Goal: Transaction & Acquisition: Purchase product/service

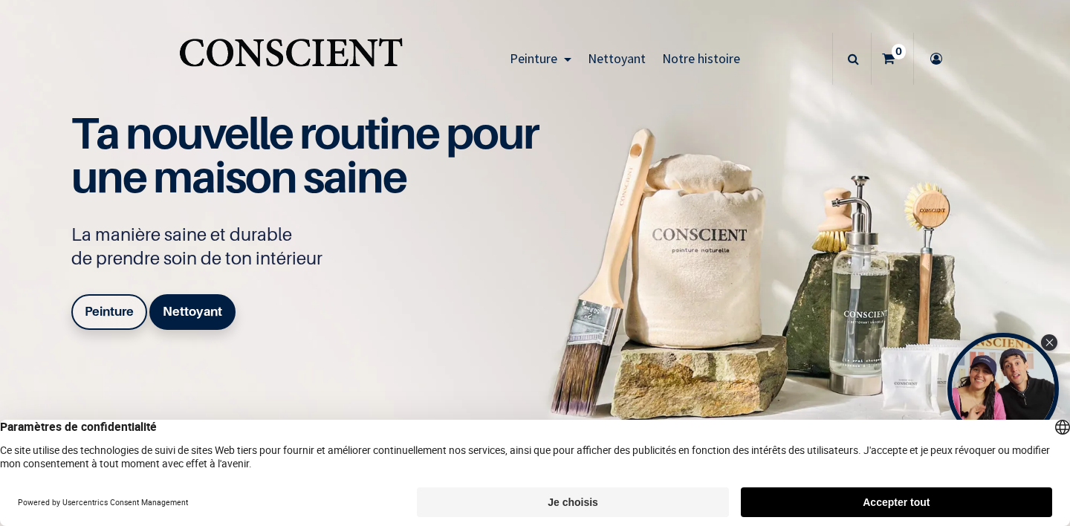
click at [939, 58] on icon at bounding box center [936, 59] width 24 height 52
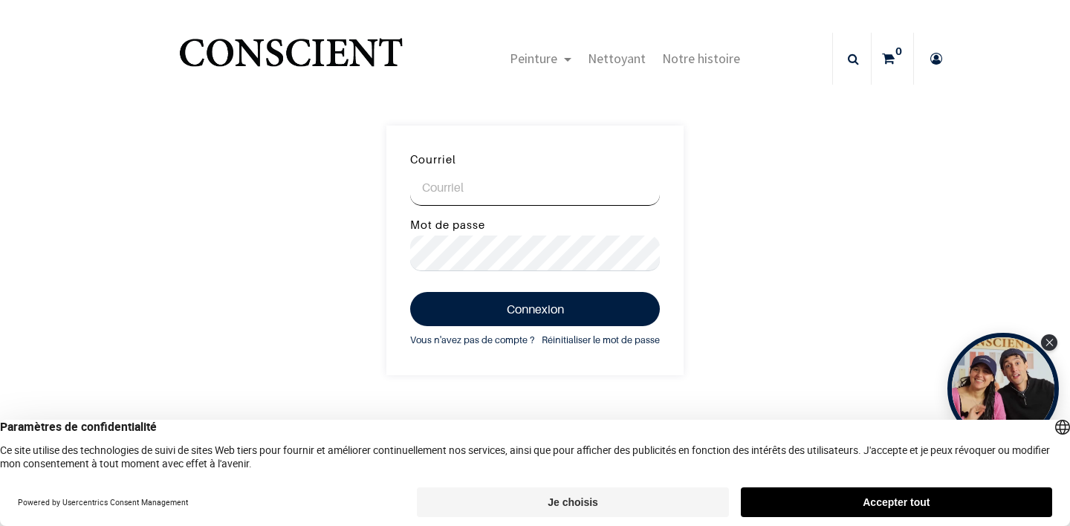
click at [518, 197] on input "Courriel" at bounding box center [535, 188] width 250 height 36
type input "[EMAIL_ADDRESS][PERSON_NAME][DOMAIN_NAME]"
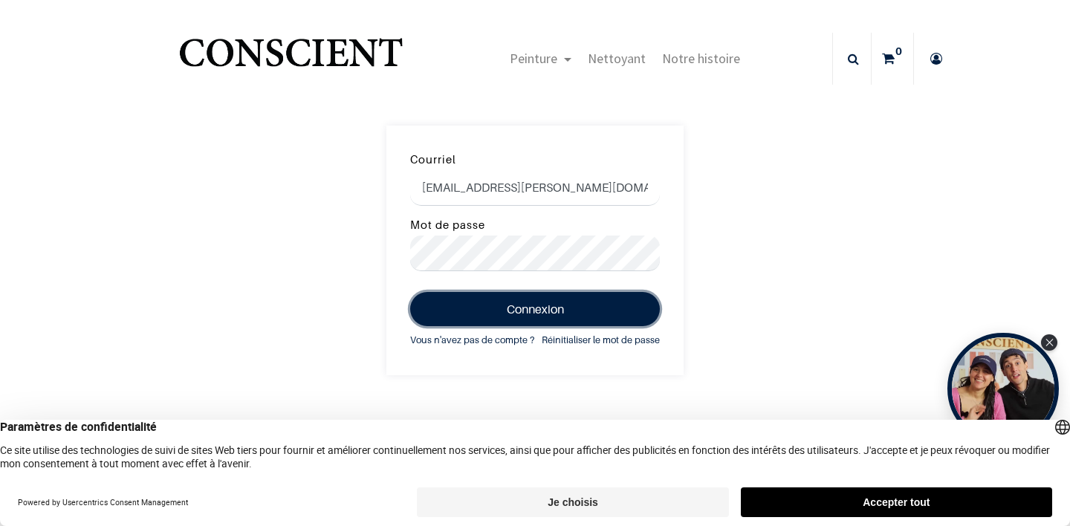
click at [555, 325] on button "Connexion" at bounding box center [535, 309] width 250 height 34
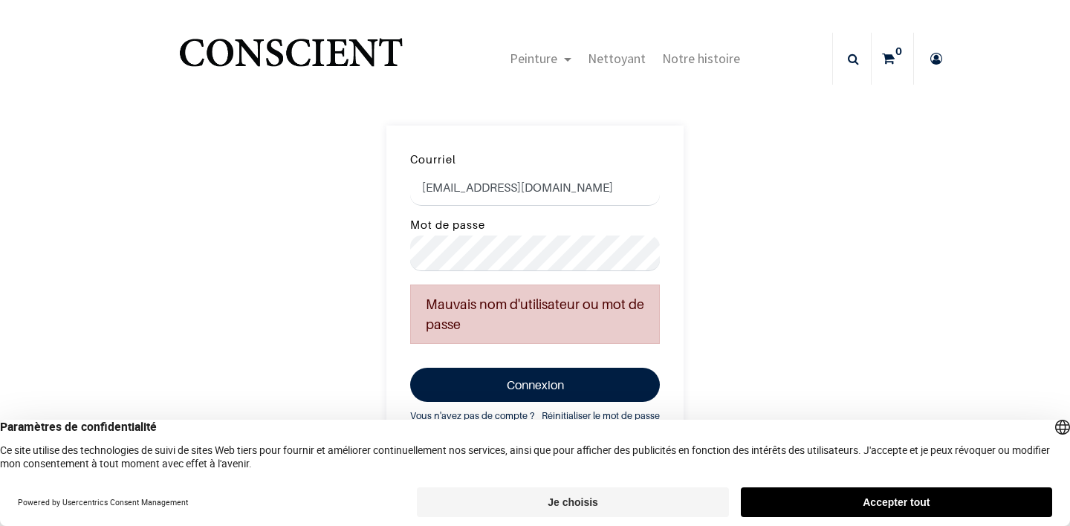
click at [528, 276] on form "Courriel arg.marie@gmail.com Mot de passe Mauvais nom d'utilisateur ou mot de p…" at bounding box center [534, 288] width 297 height 325
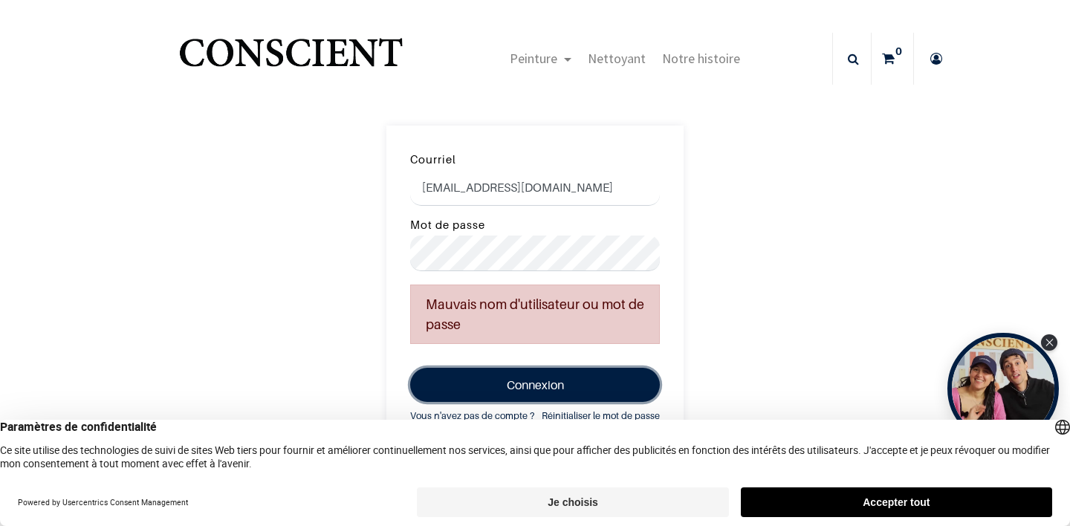
click at [540, 376] on button "Connexion" at bounding box center [535, 385] width 250 height 34
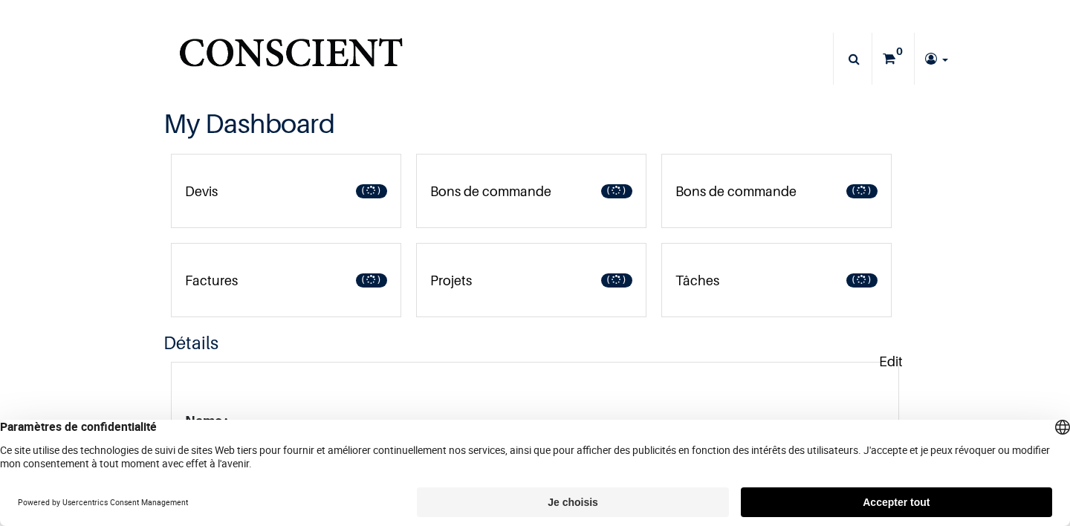
type input "[EMAIL_ADDRESS][PERSON_NAME][DOMAIN_NAME]"
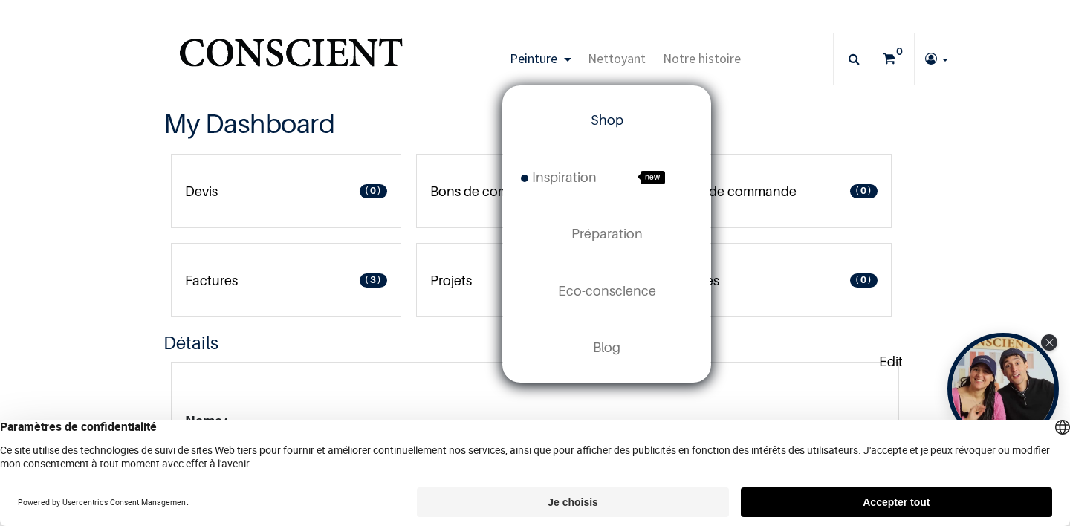
click at [592, 128] on link "Shop" at bounding box center [606, 120] width 207 height 56
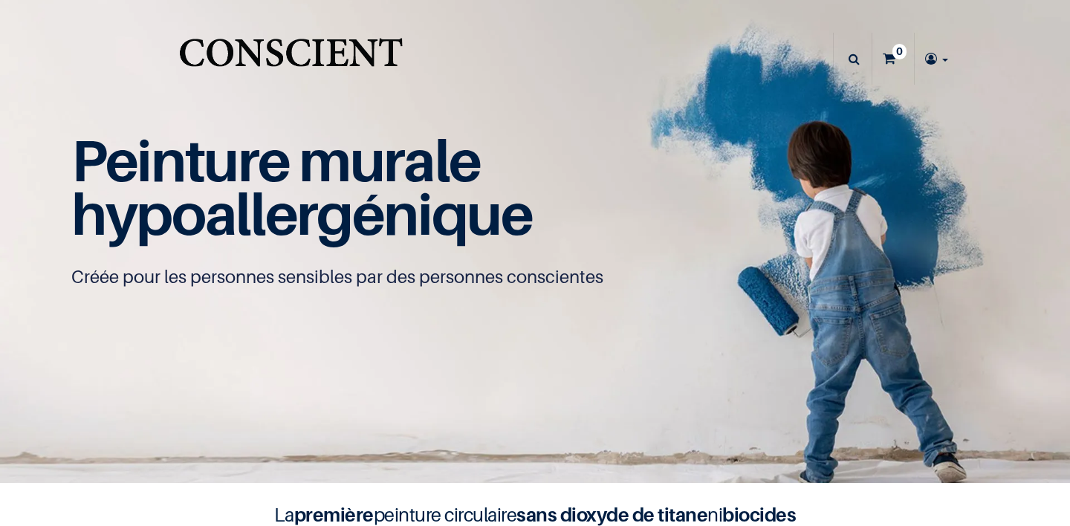
type input "[EMAIL_ADDRESS][PERSON_NAME][DOMAIN_NAME]"
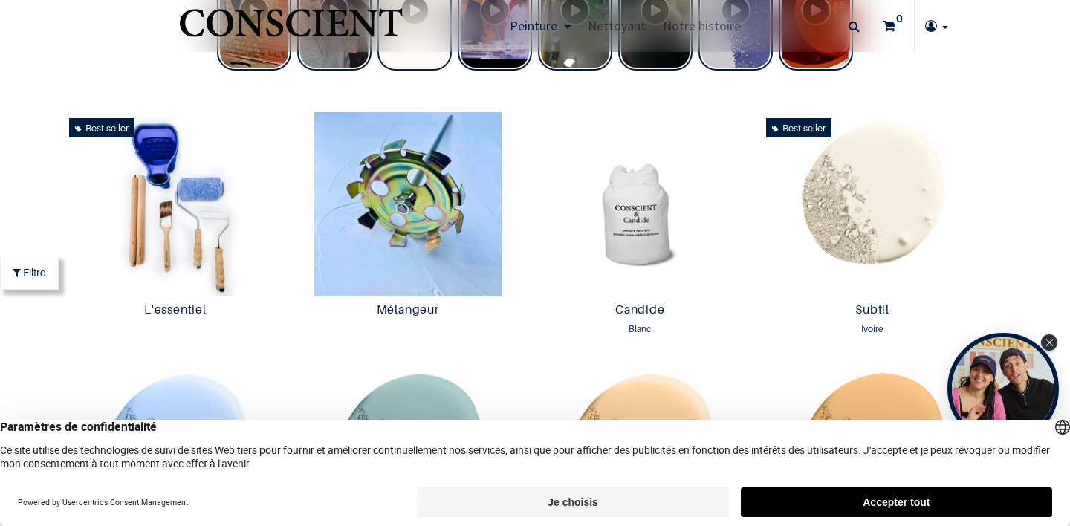
scroll to position [884, 0]
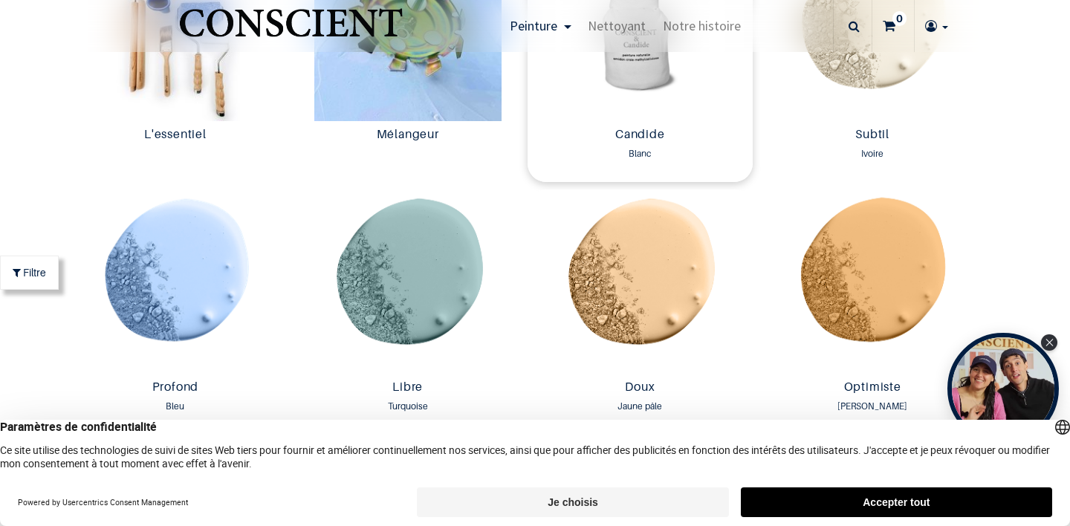
click at [633, 88] on img at bounding box center [640, 29] width 225 height 184
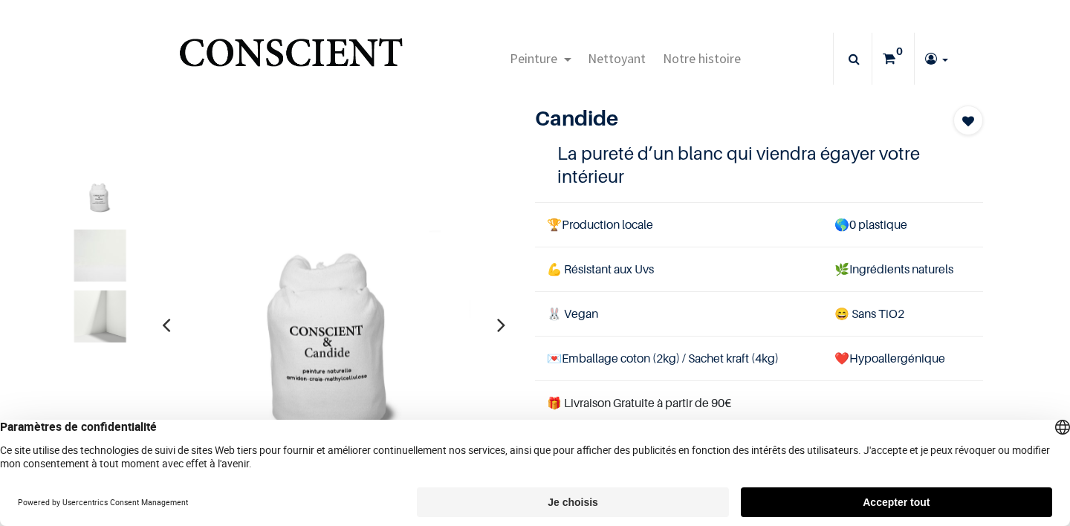
type input "[EMAIL_ADDRESS][PERSON_NAME][DOMAIN_NAME]"
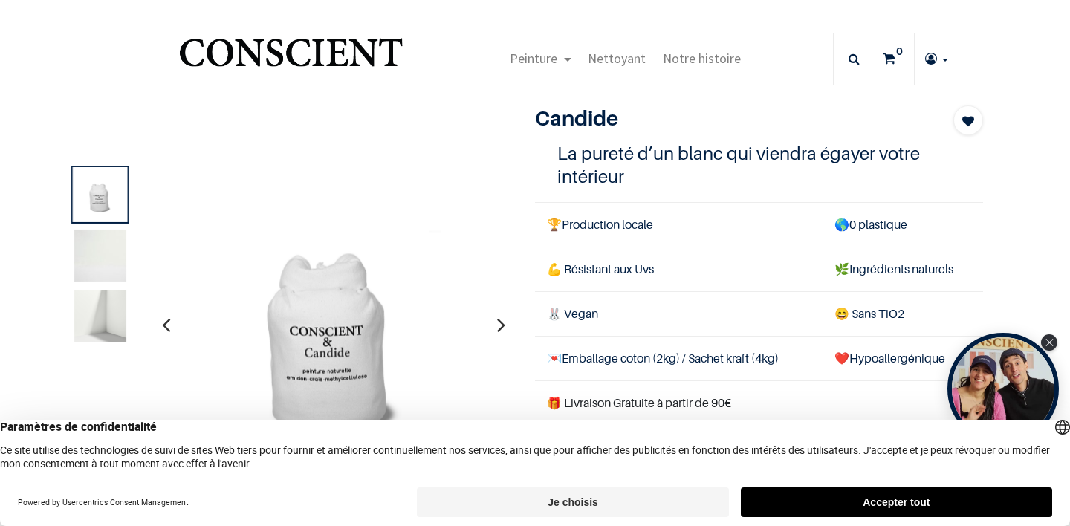
click at [944, 503] on button "Accepter tout" at bounding box center [896, 502] width 311 height 30
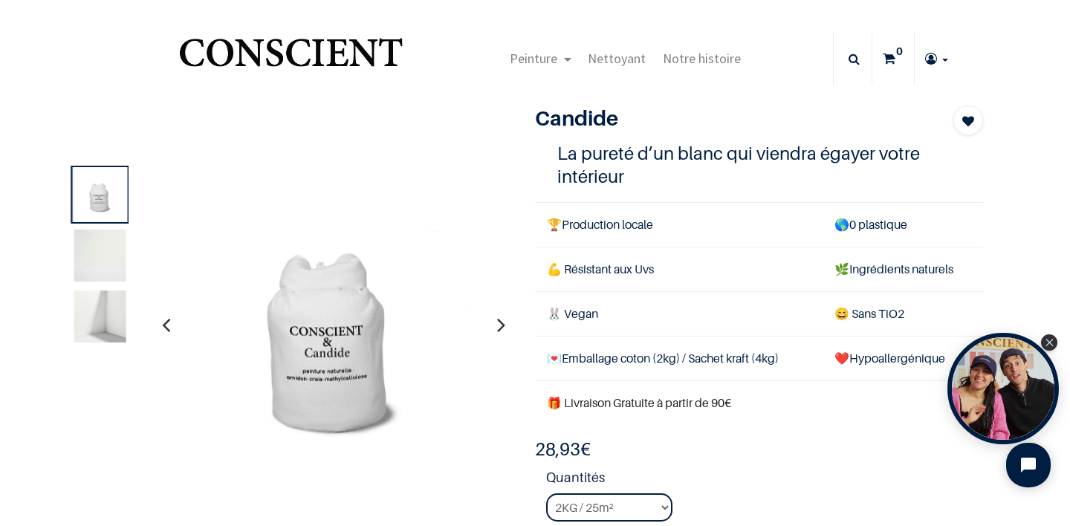
scroll to position [149, 0]
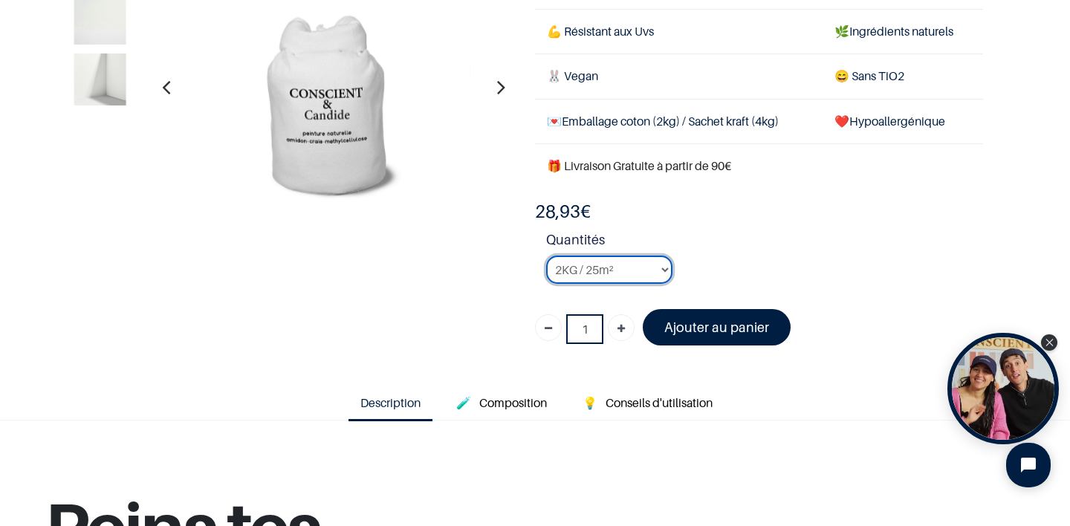
click at [652, 268] on select "2KG / 25m² 4KG / 50m² 8KG / 100m² Testeur" at bounding box center [609, 270] width 126 height 28
select select "3"
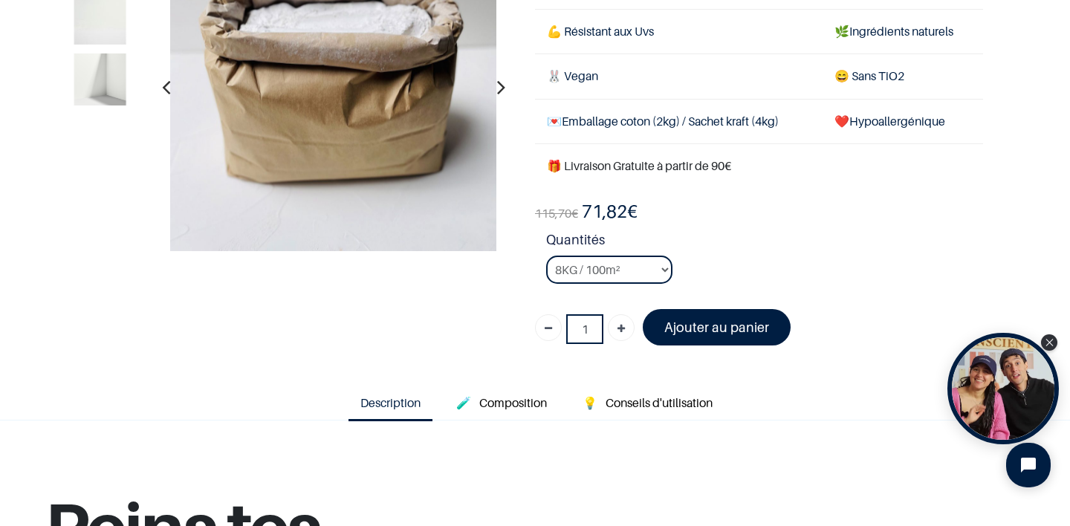
click at [561, 213] on span "115,70" at bounding box center [553, 213] width 36 height 15
click at [632, 227] on div "115,70 € 71,82 € 28.93 EUR 35,00 € Days : Hours : Mins : Secs Customize 1" at bounding box center [759, 279] width 448 height 158
click at [633, 270] on select "2KG / 25m² 4KG / 50m² 8KG / 100m² Testeur" at bounding box center [609, 270] width 126 height 28
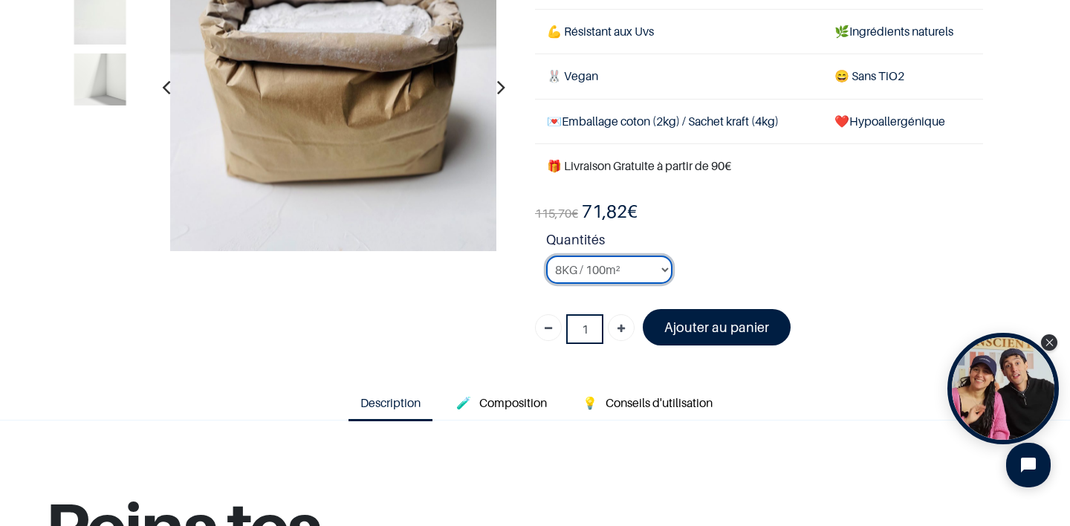
click at [631, 268] on select "2KG / 25m² 4KG / 50m² 8KG / 100m² Testeur" at bounding box center [609, 270] width 126 height 28
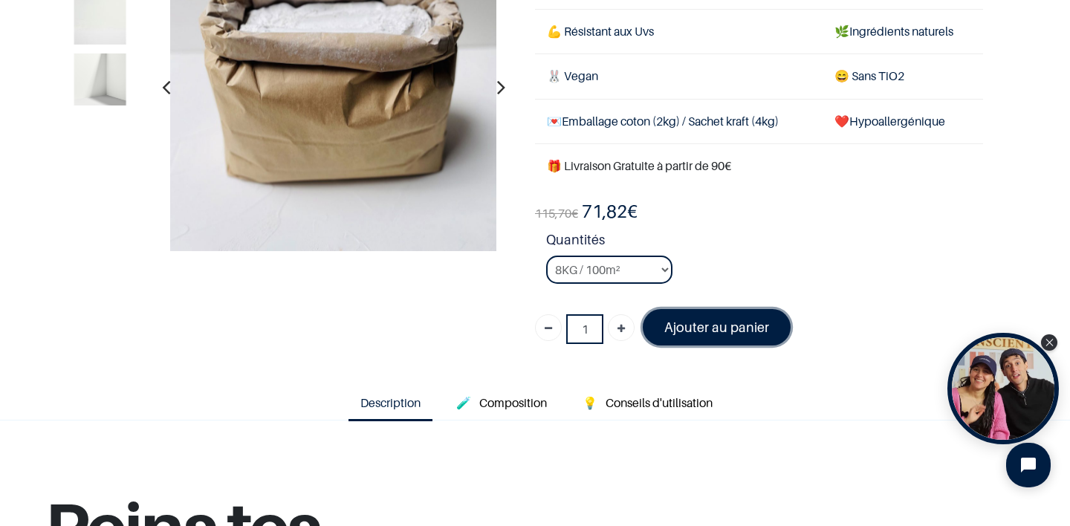
click at [698, 329] on font "Ajouter au panier" at bounding box center [716, 328] width 105 height 16
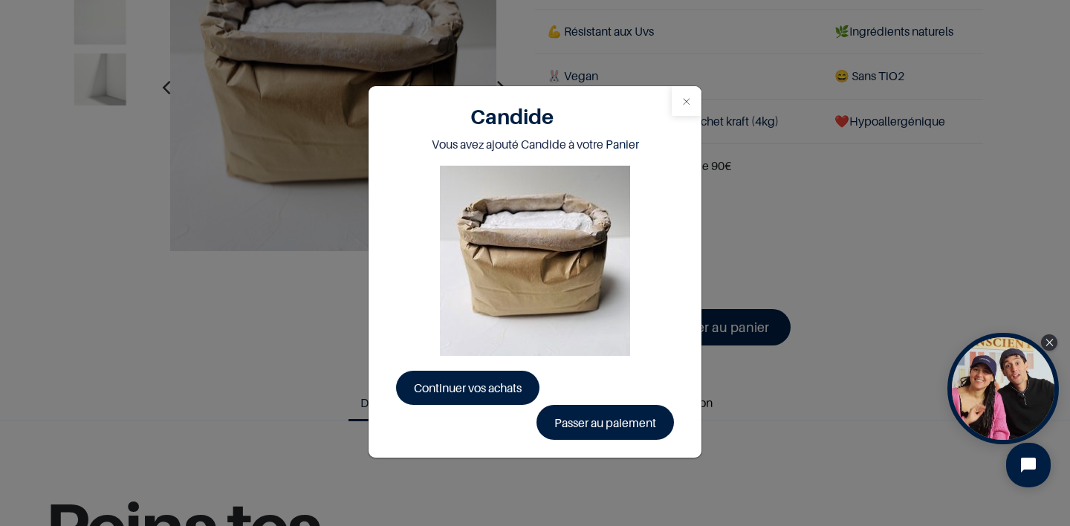
click at [689, 107] on button "Close" at bounding box center [687, 101] width 30 height 30
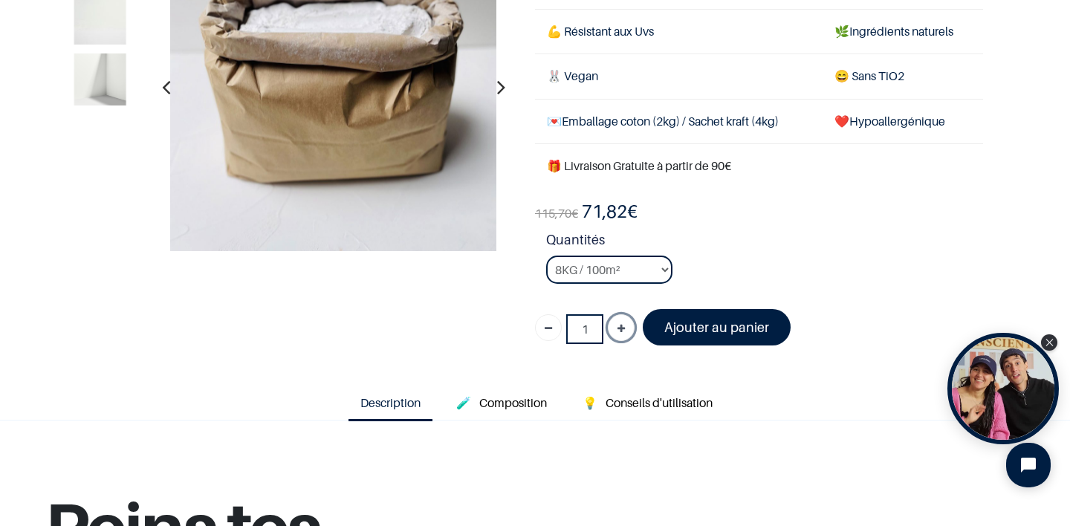
click at [622, 324] on icon "Ajouter" at bounding box center [621, 329] width 7 height 27
type input "2"
click at [703, 331] on font "Ajouter au panier" at bounding box center [716, 328] width 105 height 16
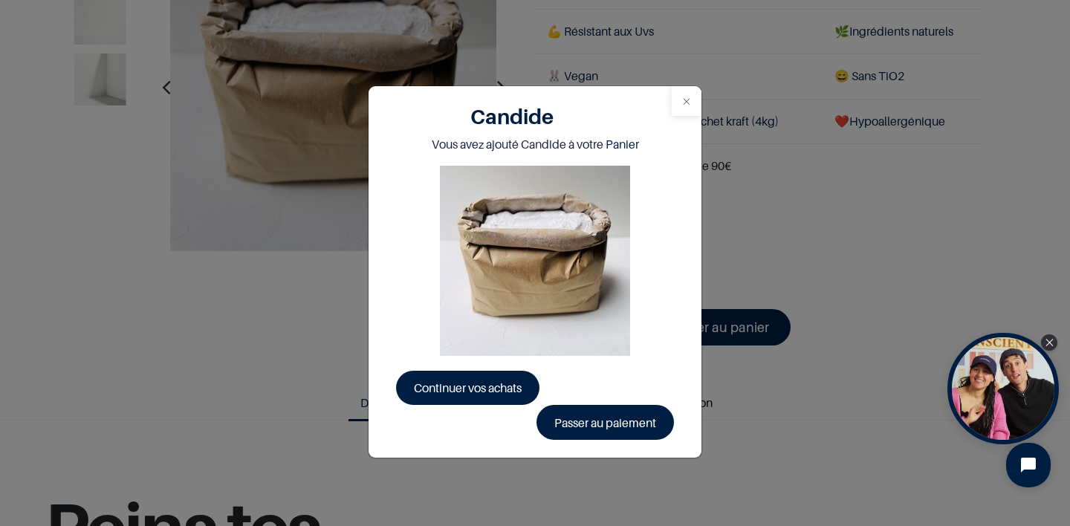
click at [688, 93] on button "Close" at bounding box center [687, 101] width 30 height 30
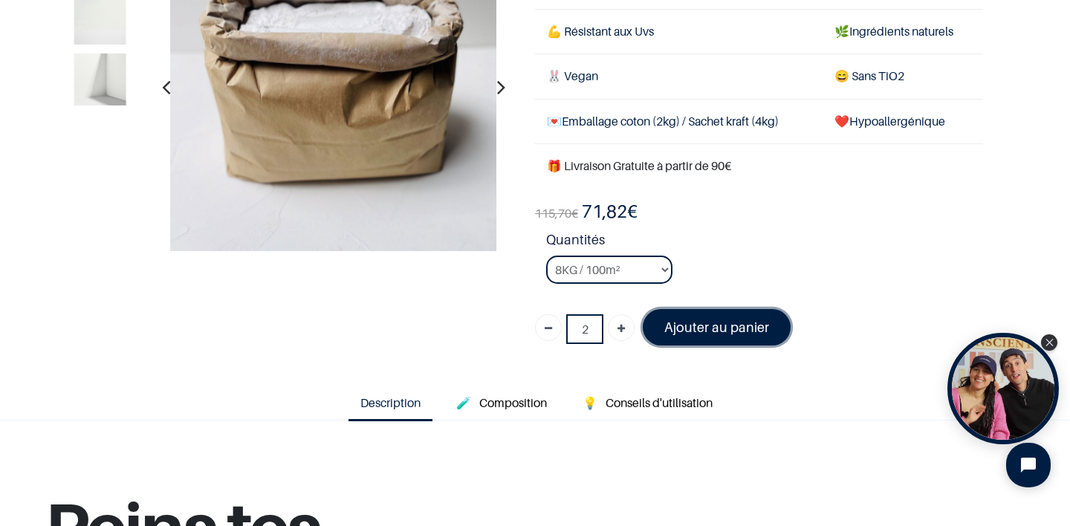
click at [698, 331] on font "Ajouter au panier" at bounding box center [716, 328] width 105 height 16
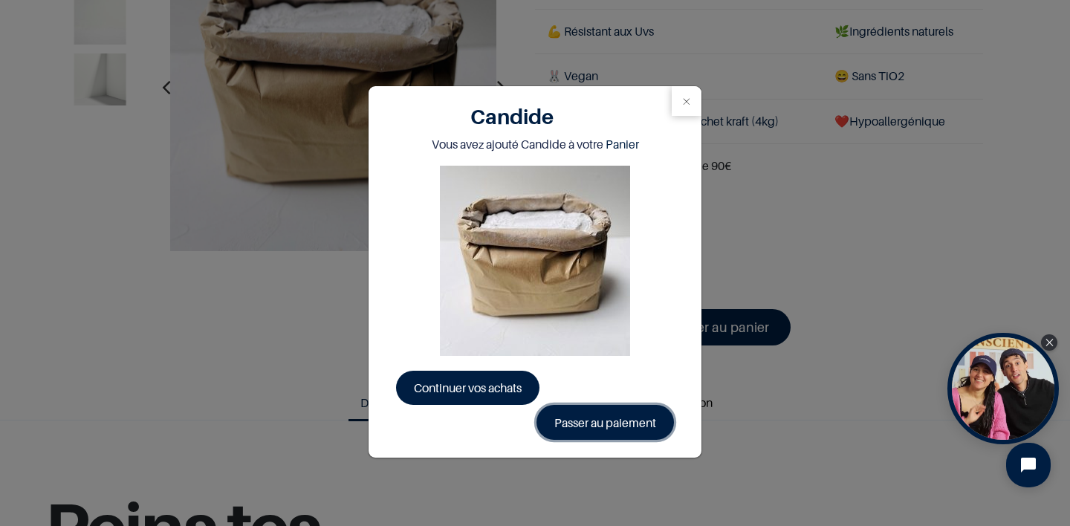
click at [612, 422] on link "Passer au paiement" at bounding box center [605, 422] width 137 height 34
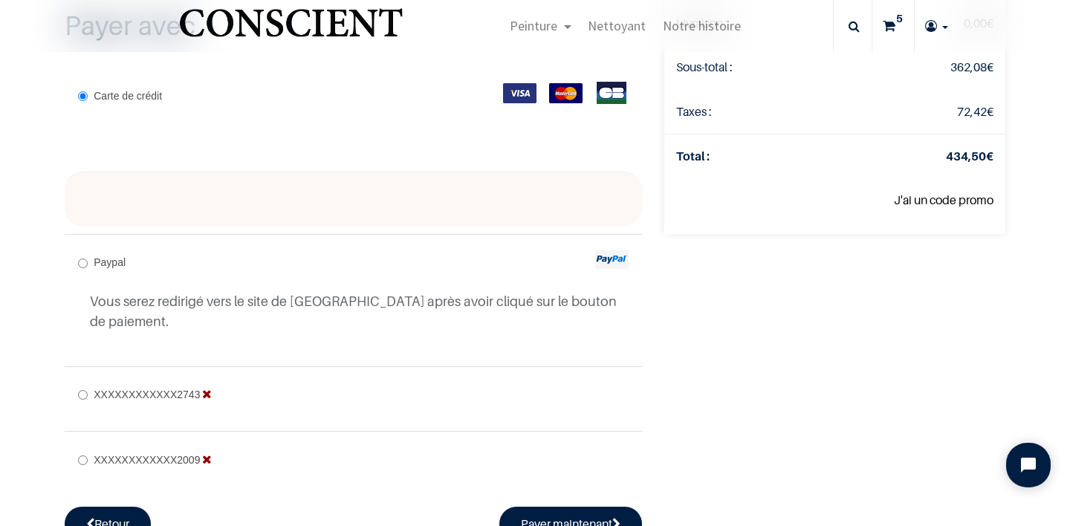
scroll to position [372, 0]
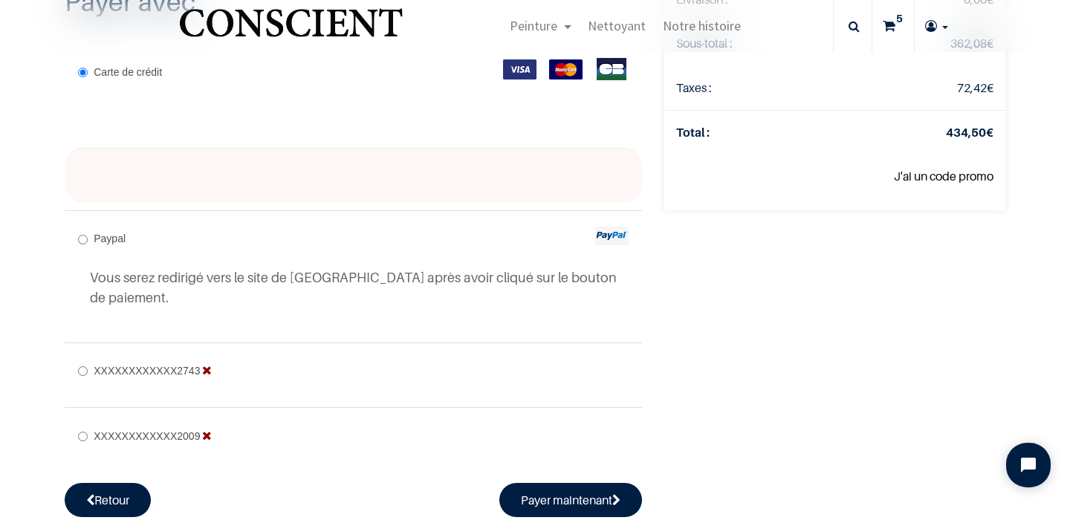
click at [519, 233] on div "Paypal Vous serez redirigé vers le site de [GEOGRAPHIC_DATA] après avoir cliqué…" at bounding box center [353, 272] width 577 height 125
radio input "true"
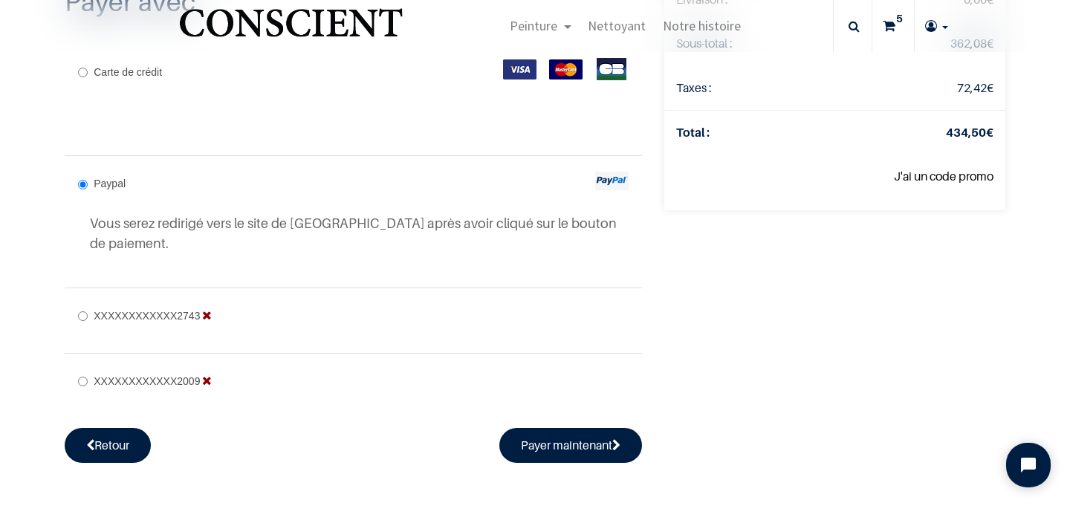
scroll to position [336, 0]
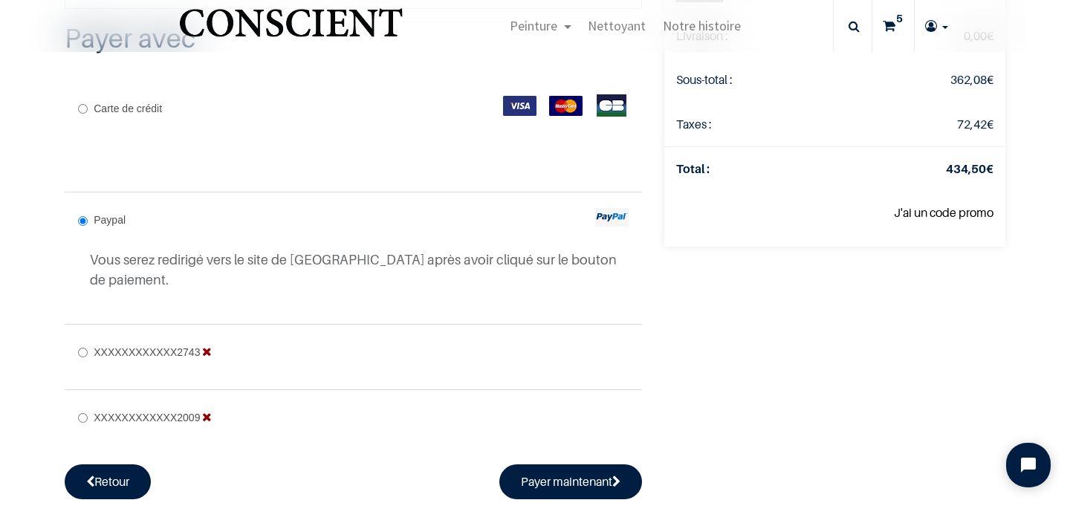
click at [473, 160] on div "Carte de crédit" at bounding box center [353, 133] width 577 height 104
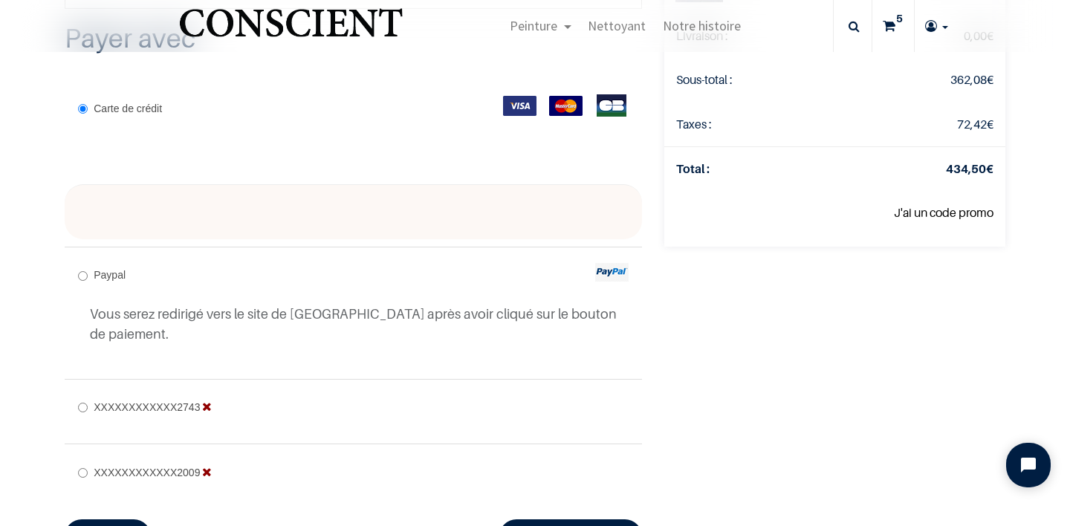
click at [710, 340] on div "Votre commande: 434,50 € Product Qty Price Candide Quantités : 1.0 86,90 € Cand…" at bounding box center [834, 154] width 363 height 799
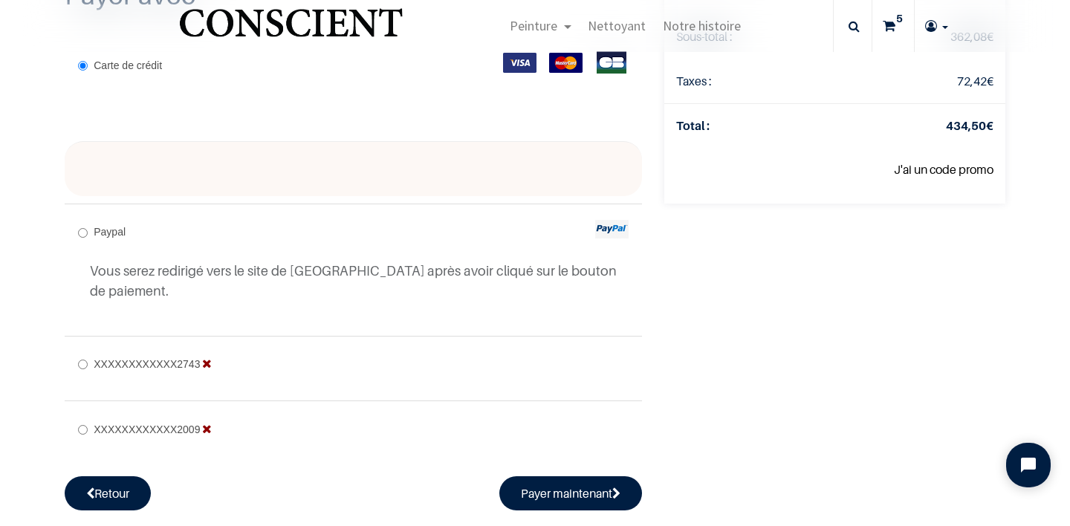
scroll to position [380, 0]
click at [600, 475] on button "Payer maintenant" at bounding box center [570, 492] width 143 height 34
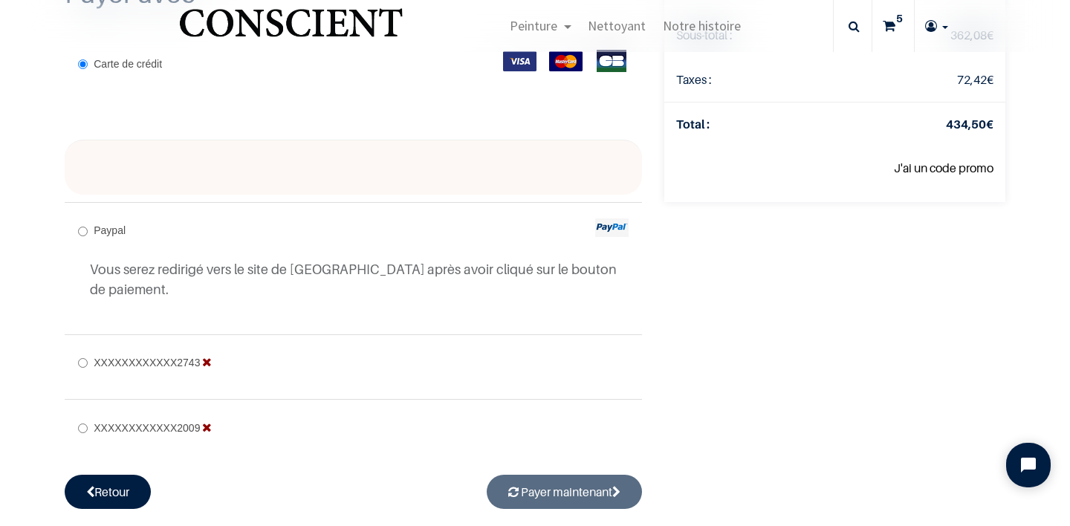
radio input "true"
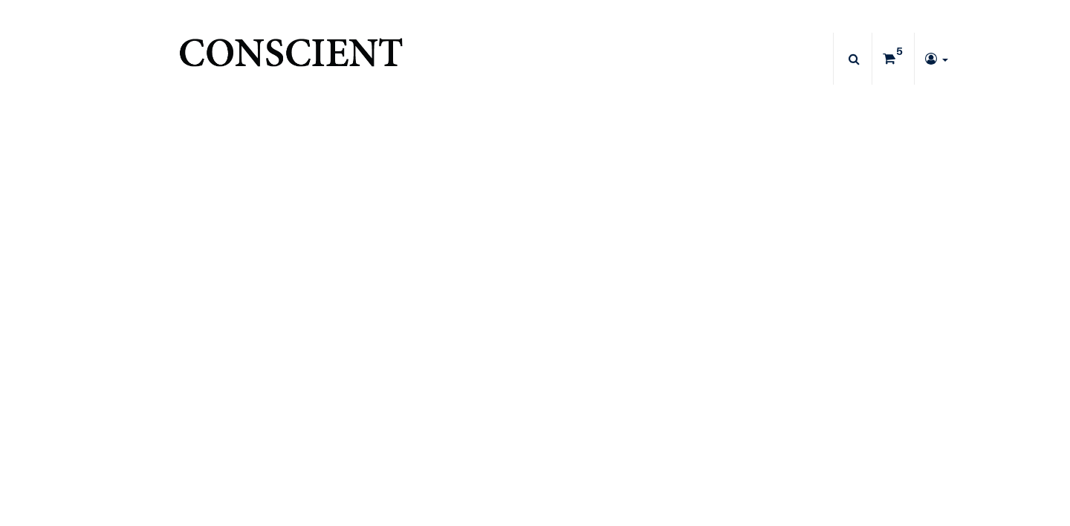
type input "[EMAIL_ADDRESS][PERSON_NAME][DOMAIN_NAME]"
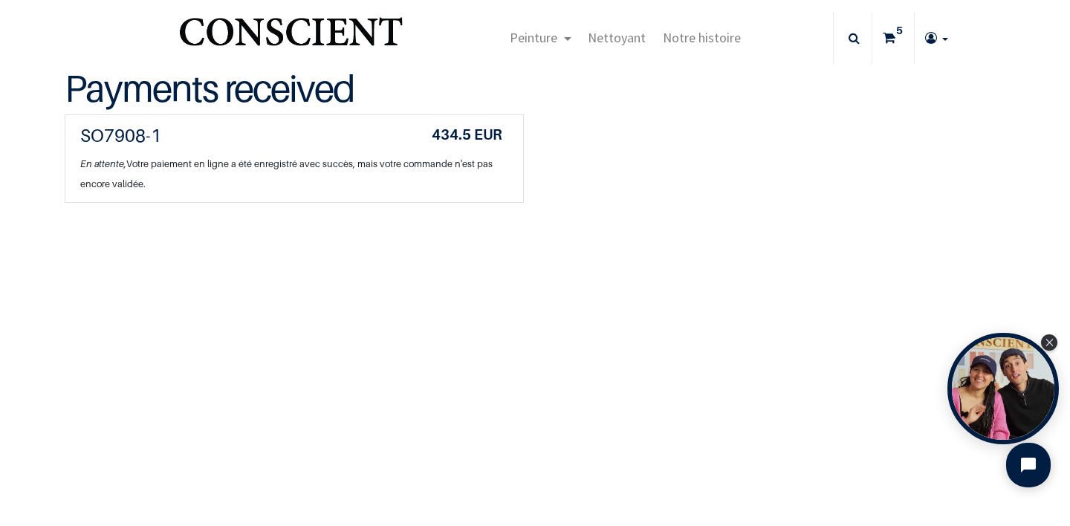
scroll to position [22, 0]
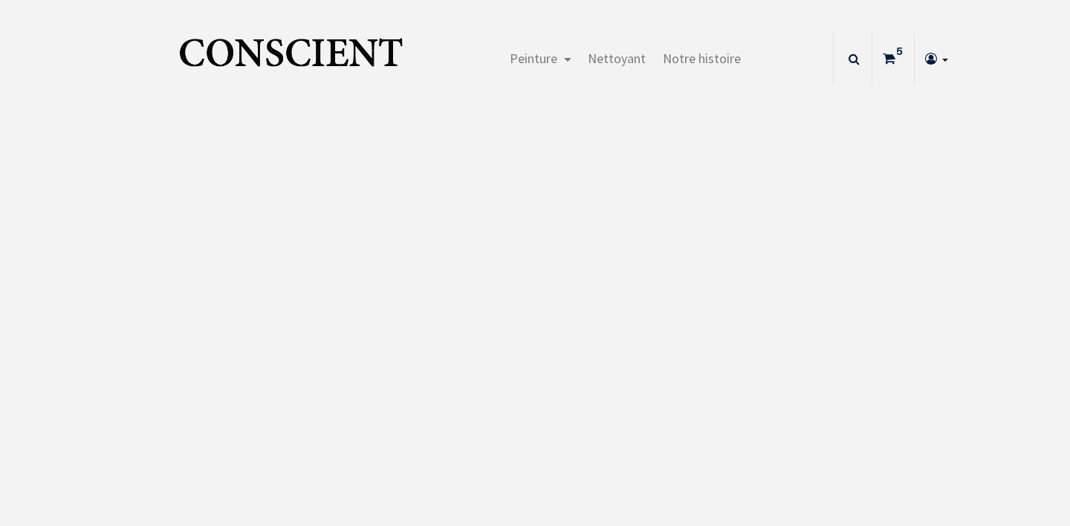
type input "[EMAIL_ADDRESS][PERSON_NAME][DOMAIN_NAME]"
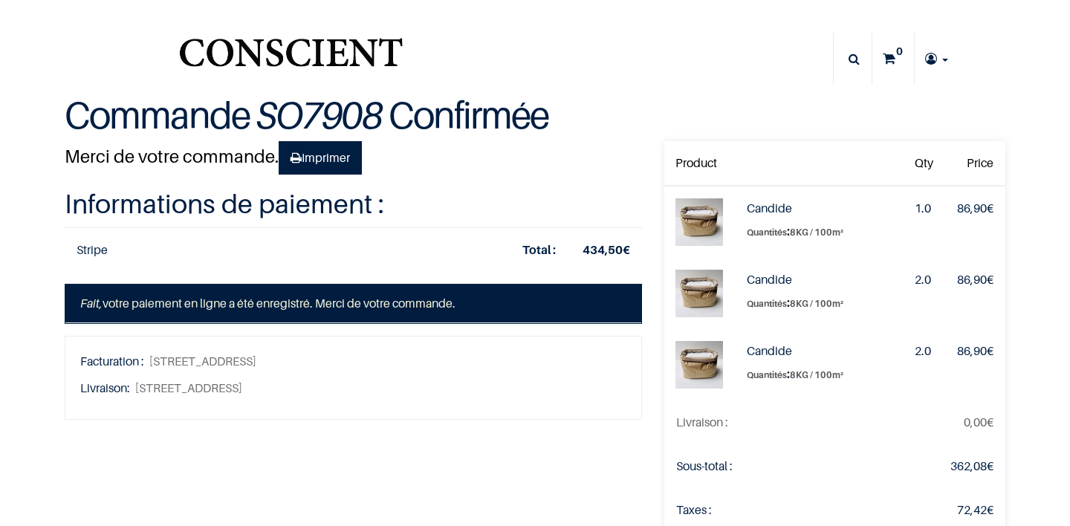
type input "[EMAIL_ADDRESS][DOMAIN_NAME]"
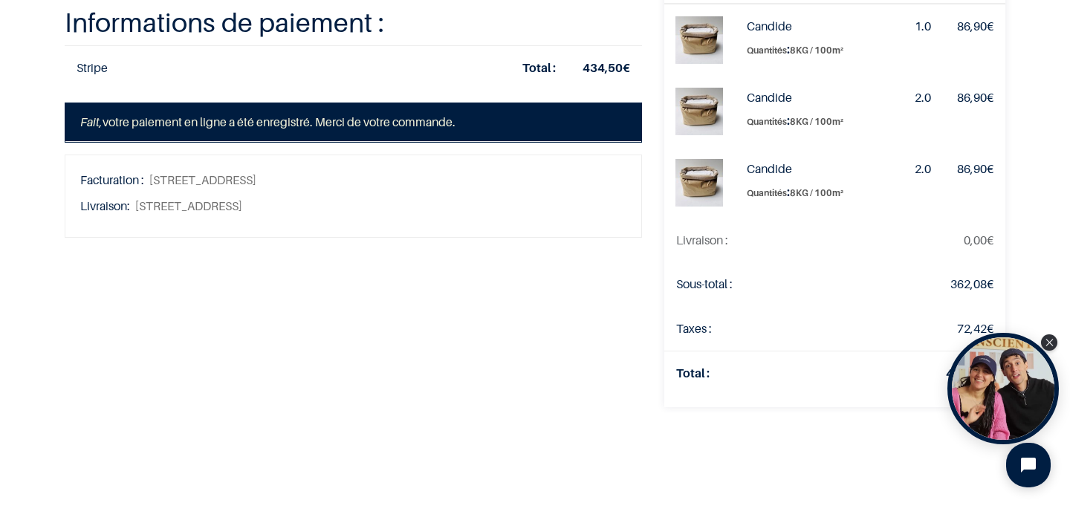
scroll to position [93, 0]
